Goal: Information Seeking & Learning: Learn about a topic

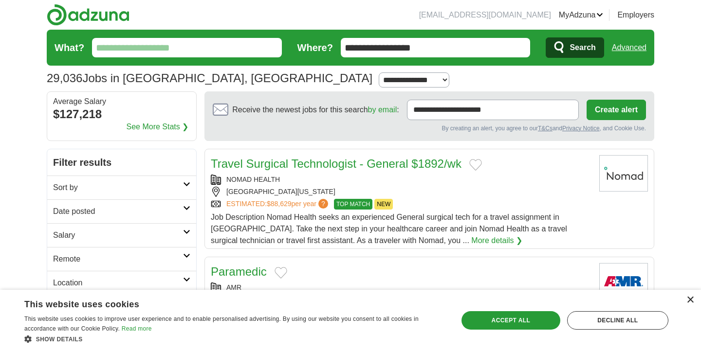
click at [688, 301] on div "×" at bounding box center [689, 300] width 7 height 7
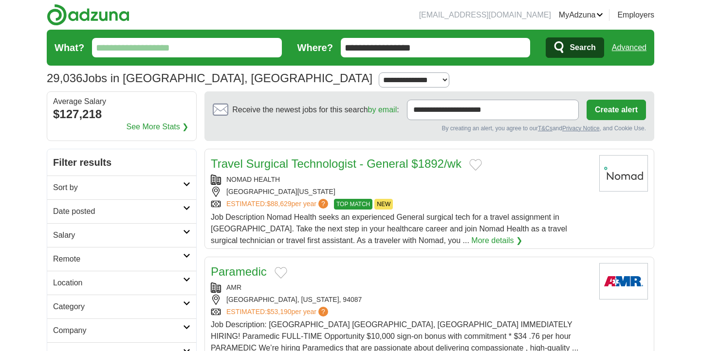
click at [226, 50] on input "What?" at bounding box center [187, 47] width 190 height 19
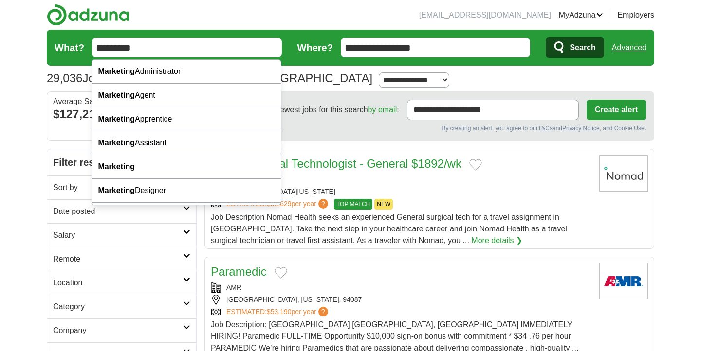
type input "*********"
click at [570, 50] on span "Search" at bounding box center [582, 47] width 26 height 19
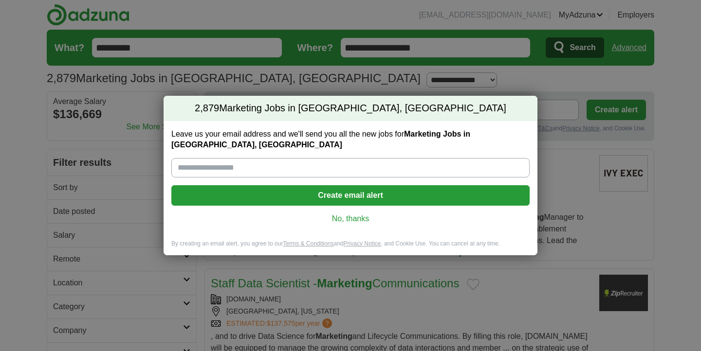
click at [367, 222] on link "No, thanks" at bounding box center [350, 219] width 343 height 11
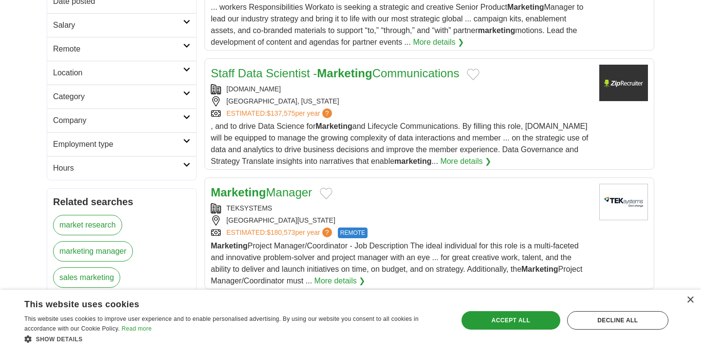
scroll to position [205, 0]
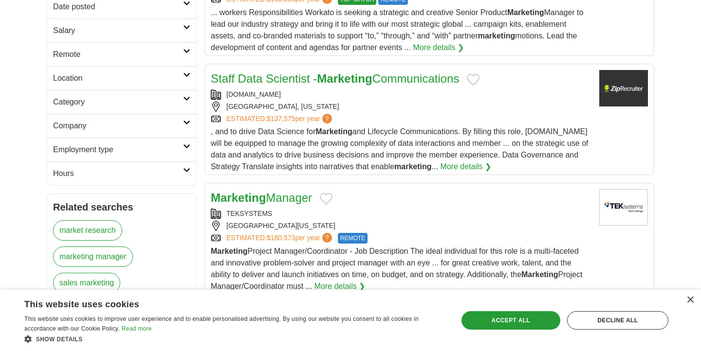
click at [168, 116] on link "Company" at bounding box center [121, 126] width 149 height 24
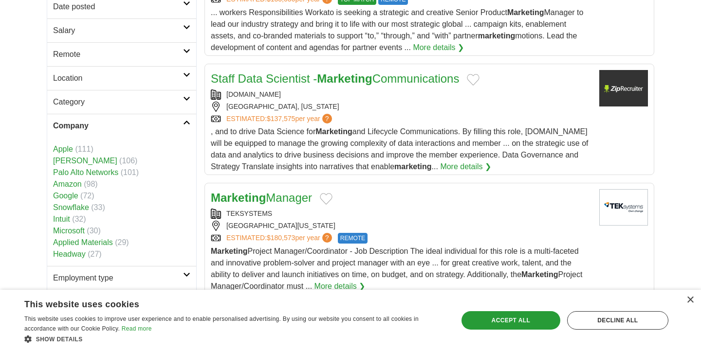
click at [162, 25] on h2 "Salary" at bounding box center [118, 31] width 130 height 12
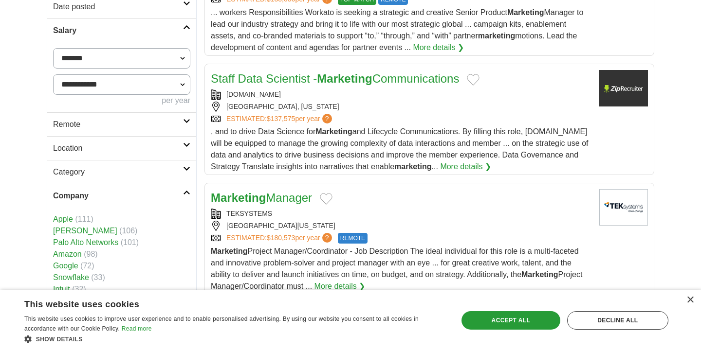
click at [112, 80] on select "**********" at bounding box center [121, 84] width 137 height 20
select select "******"
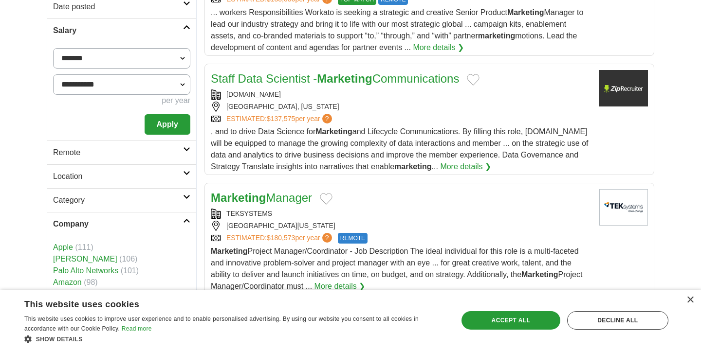
click at [137, 147] on h2 "Remote" at bounding box center [118, 153] width 130 height 12
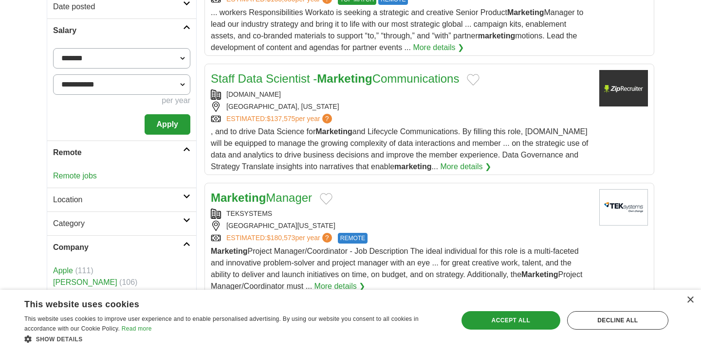
click at [149, 147] on h2 "Remote" at bounding box center [118, 153] width 130 height 12
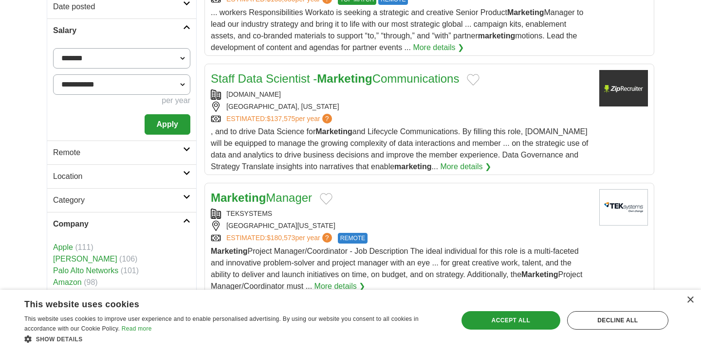
click at [121, 182] on h2 "Location" at bounding box center [118, 177] width 130 height 12
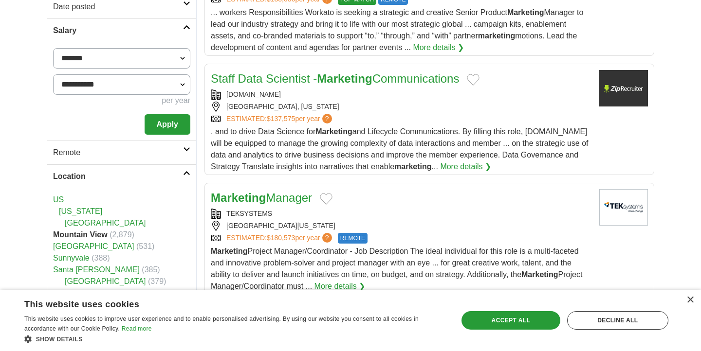
click at [121, 181] on h2 "Location" at bounding box center [118, 177] width 130 height 12
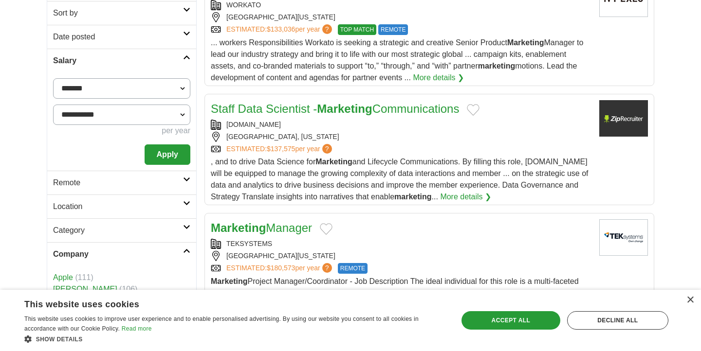
scroll to position [172, 0]
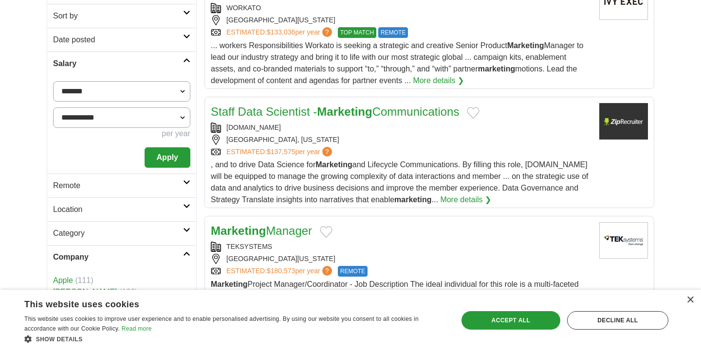
click at [152, 40] on h2 "Date posted" at bounding box center [118, 40] width 130 height 12
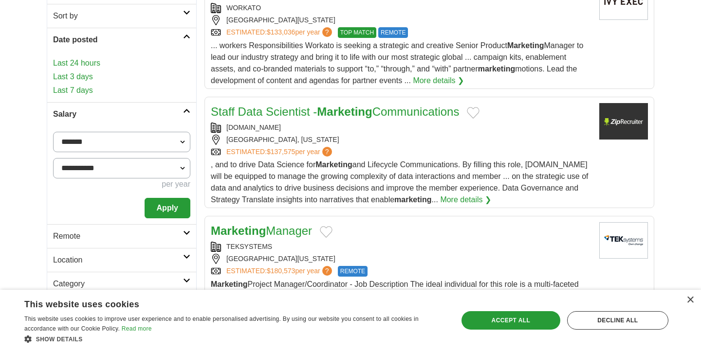
click at [148, 62] on link "Last 24 hours" at bounding box center [121, 63] width 137 height 12
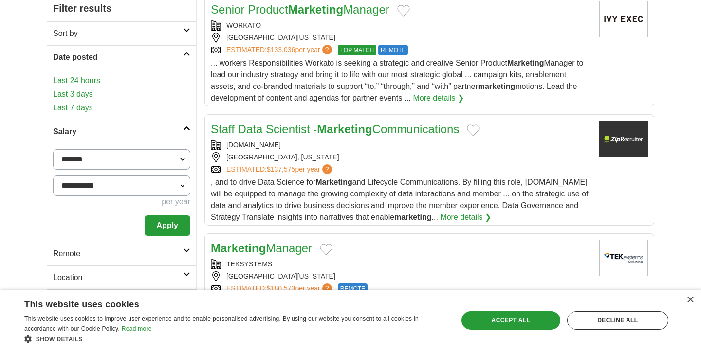
scroll to position [150, 0]
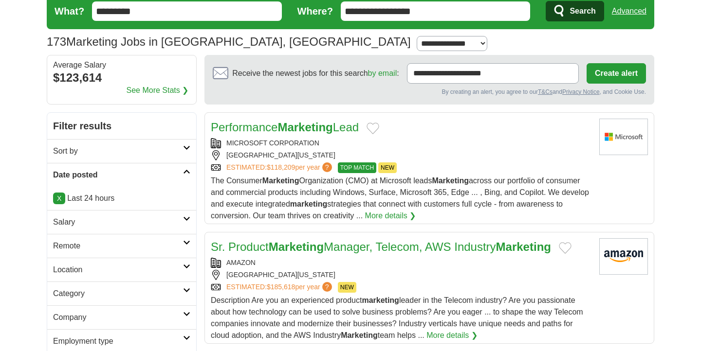
scroll to position [37, 0]
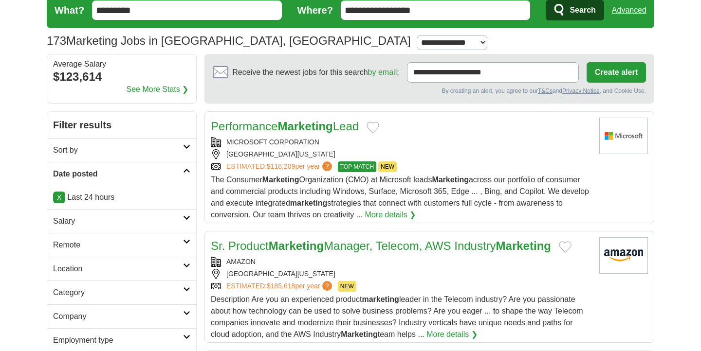
click at [133, 219] on h2 "Salary" at bounding box center [118, 222] width 130 height 12
click at [120, 274] on select "**********" at bounding box center [121, 275] width 137 height 20
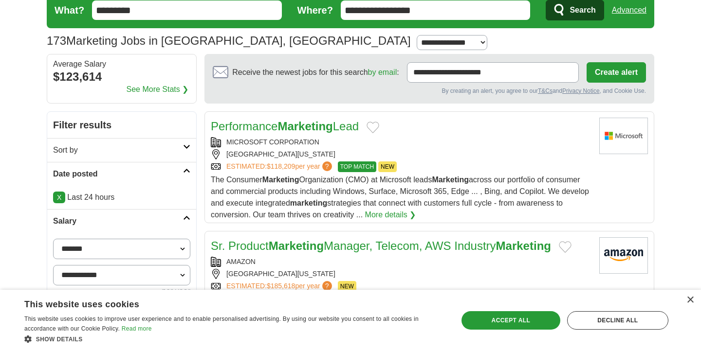
select select "******"
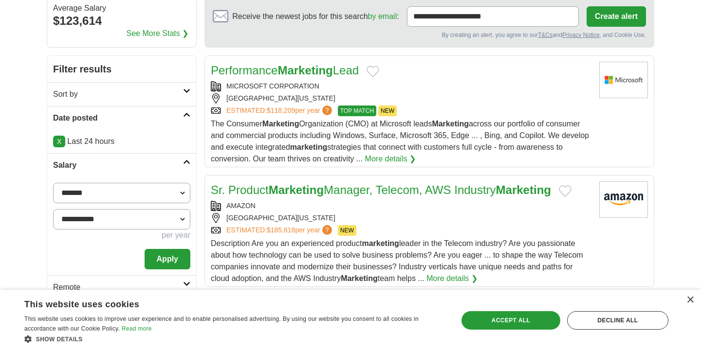
scroll to position [139, 0]
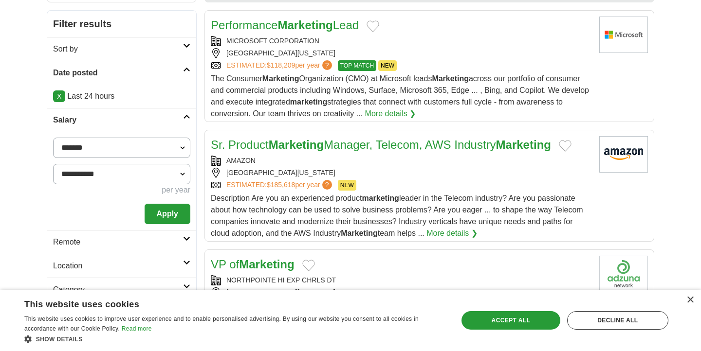
click at [160, 223] on button "Apply" at bounding box center [168, 214] width 46 height 20
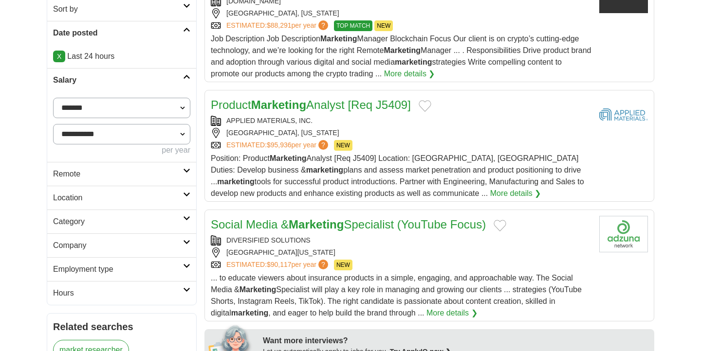
scroll to position [183, 0]
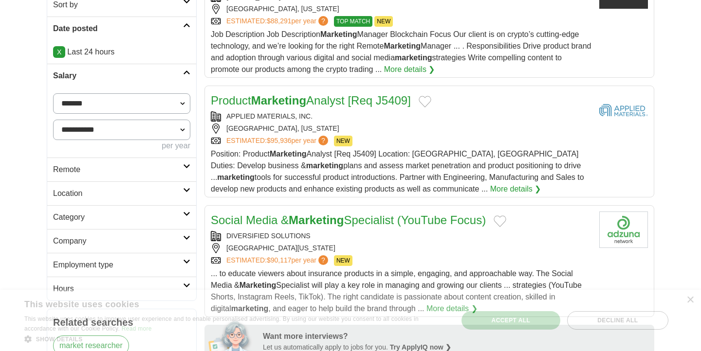
click at [179, 195] on h2 "Location" at bounding box center [118, 194] width 130 height 12
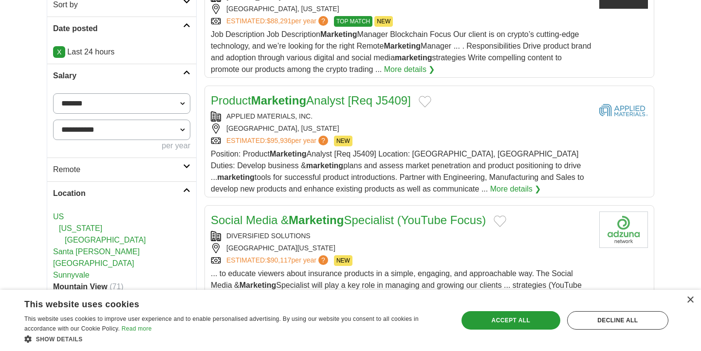
click at [183, 189] on h2 "Location" at bounding box center [118, 194] width 130 height 12
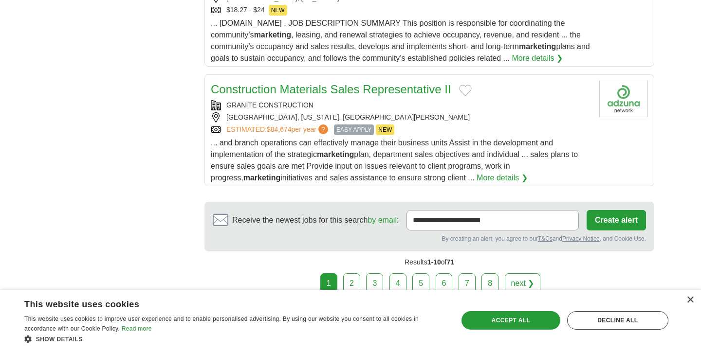
scroll to position [1272, 0]
